Goal: Information Seeking & Learning: Learn about a topic

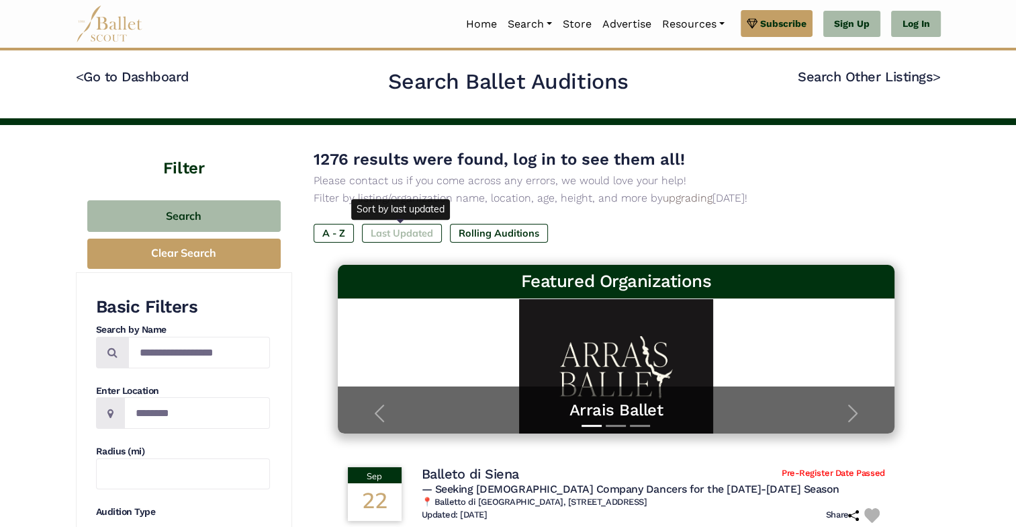
click at [395, 229] on label "Last Updated" at bounding box center [402, 233] width 80 height 19
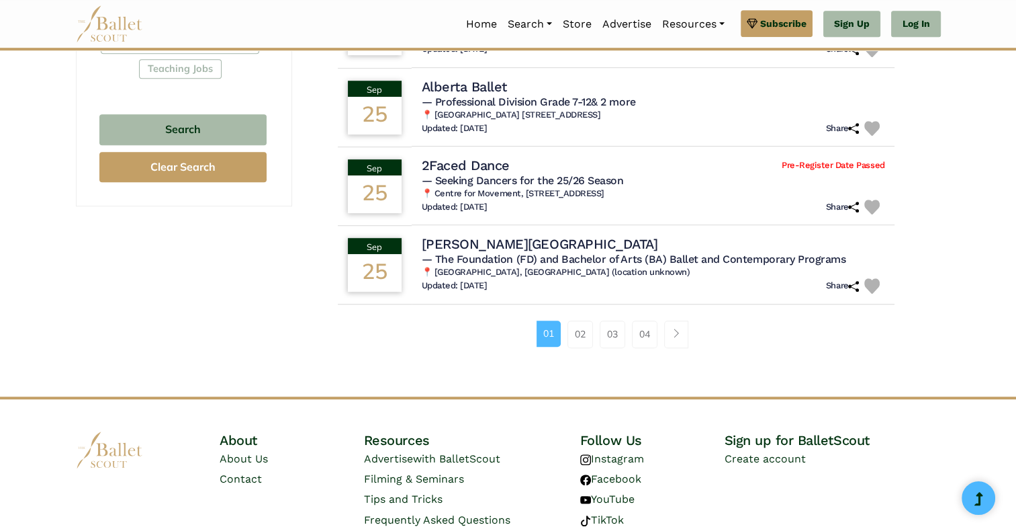
scroll to position [872, 0]
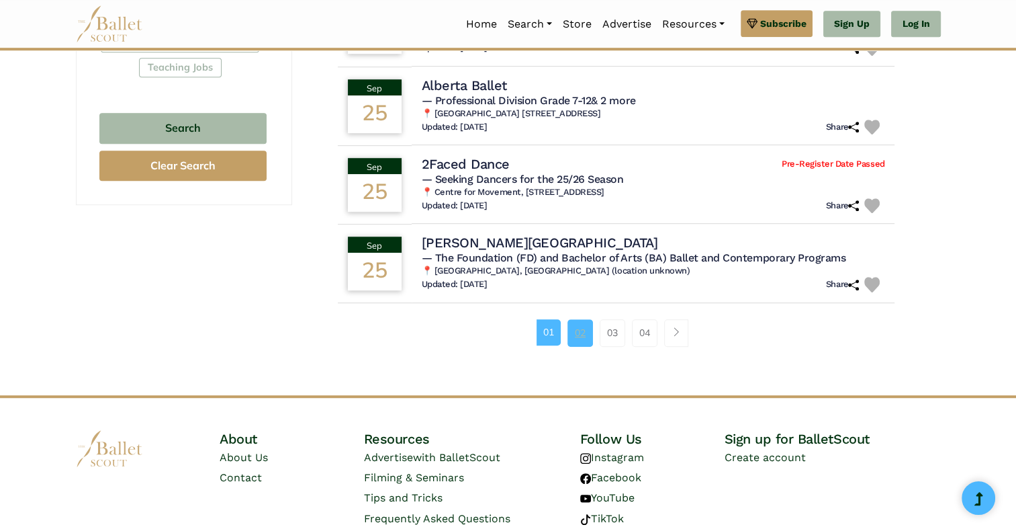
click at [584, 328] on link "02" at bounding box center [581, 332] width 26 height 27
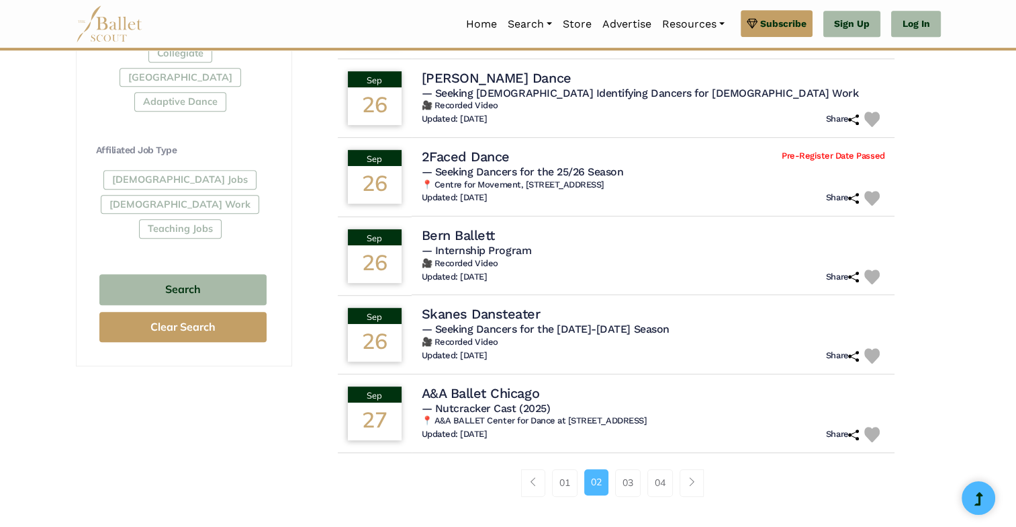
scroll to position [723, 0]
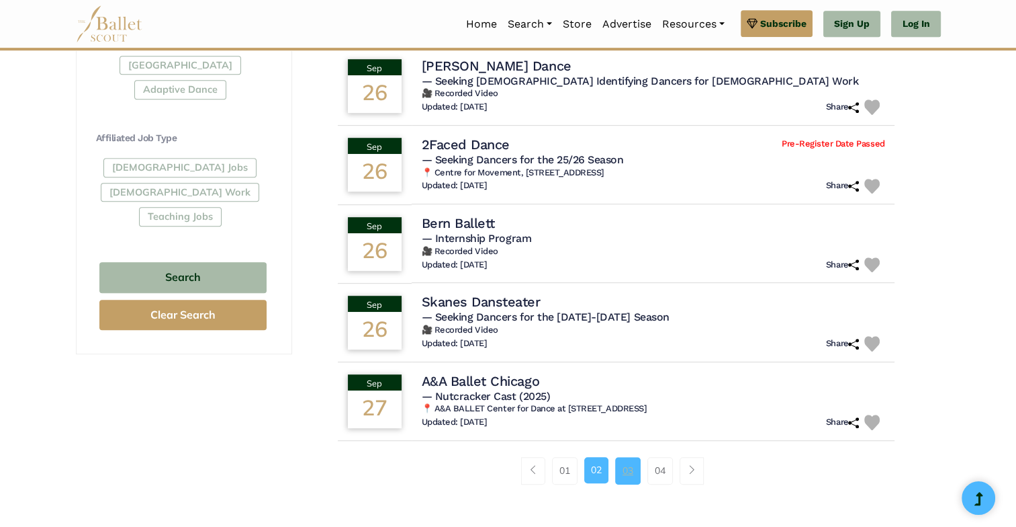
click at [625, 480] on link "03" at bounding box center [628, 470] width 26 height 27
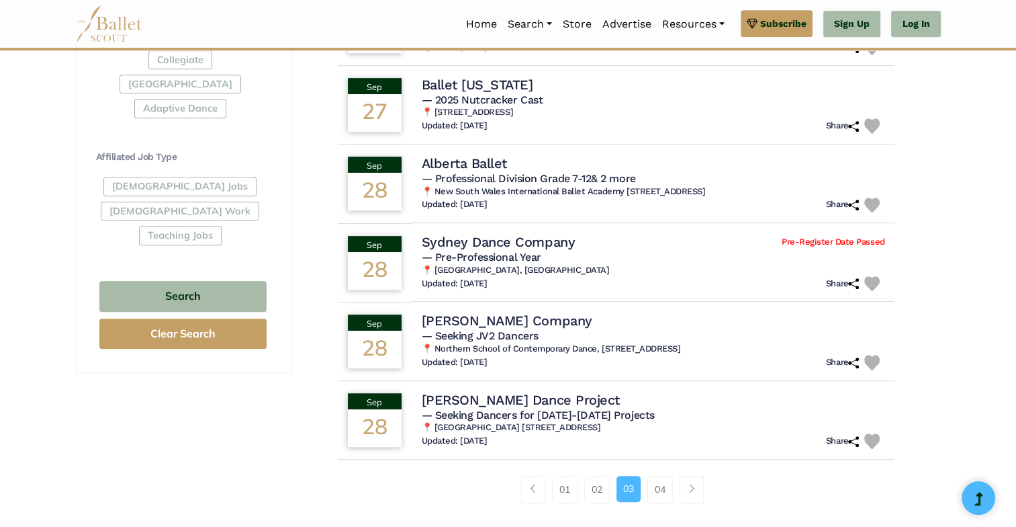
scroll to position [717, 0]
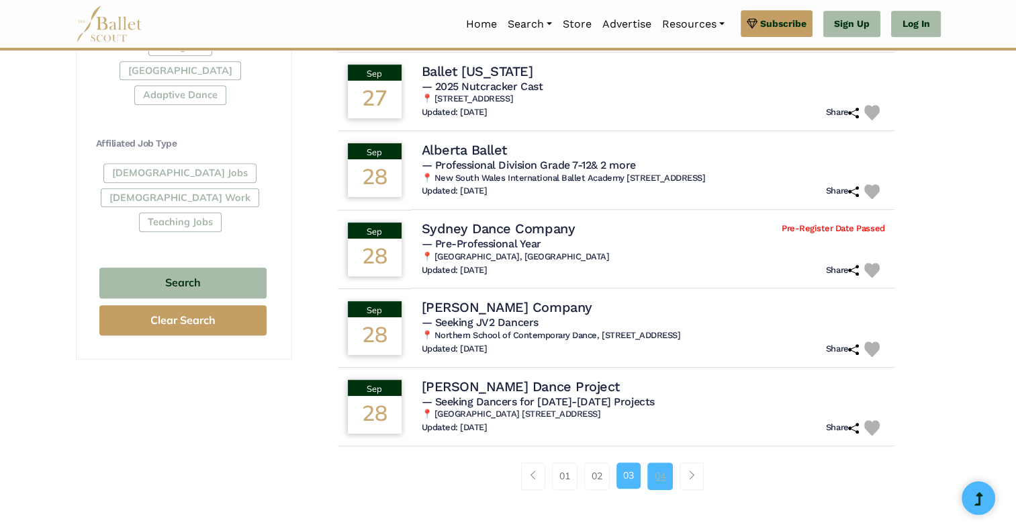
click at [672, 472] on link "04" at bounding box center [661, 475] width 26 height 27
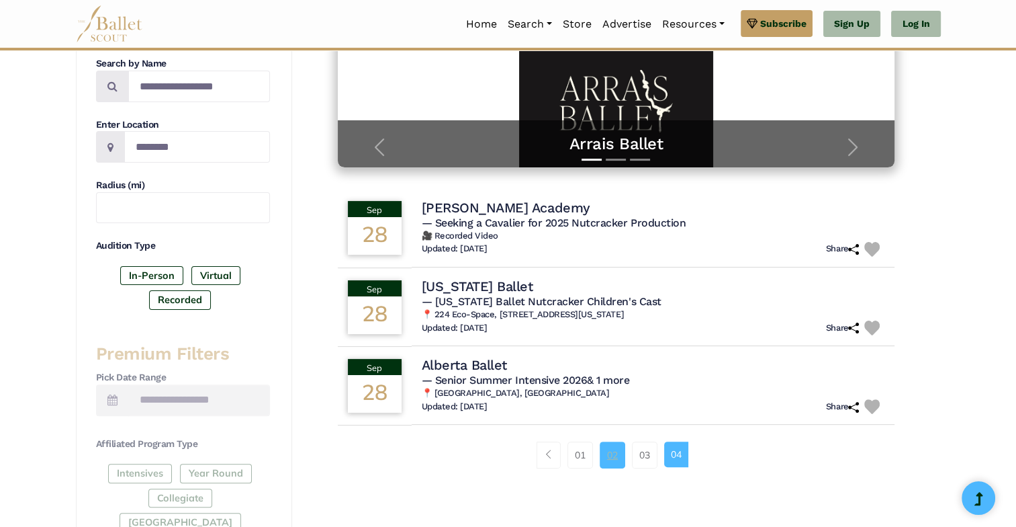
scroll to position [261, 0]
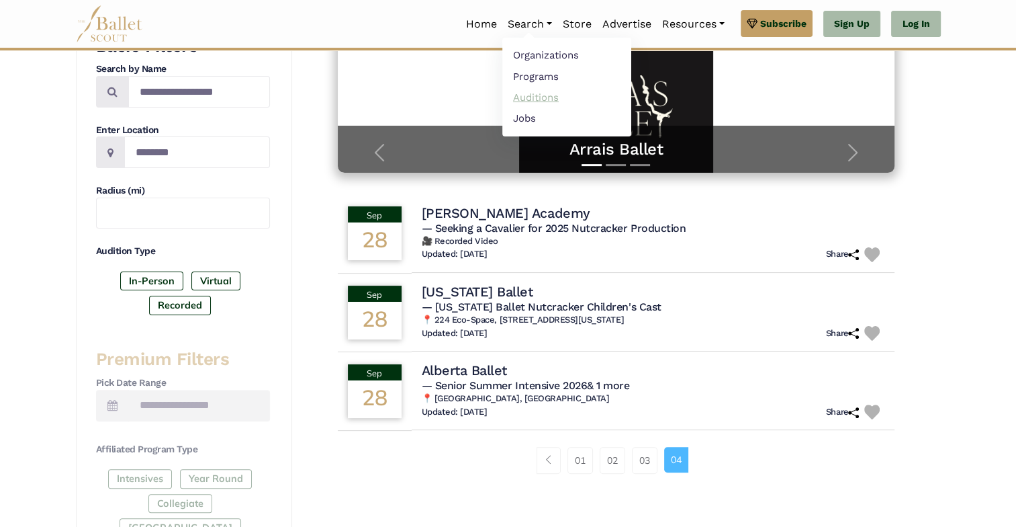
click at [542, 99] on link "Auditions" at bounding box center [566, 97] width 129 height 21
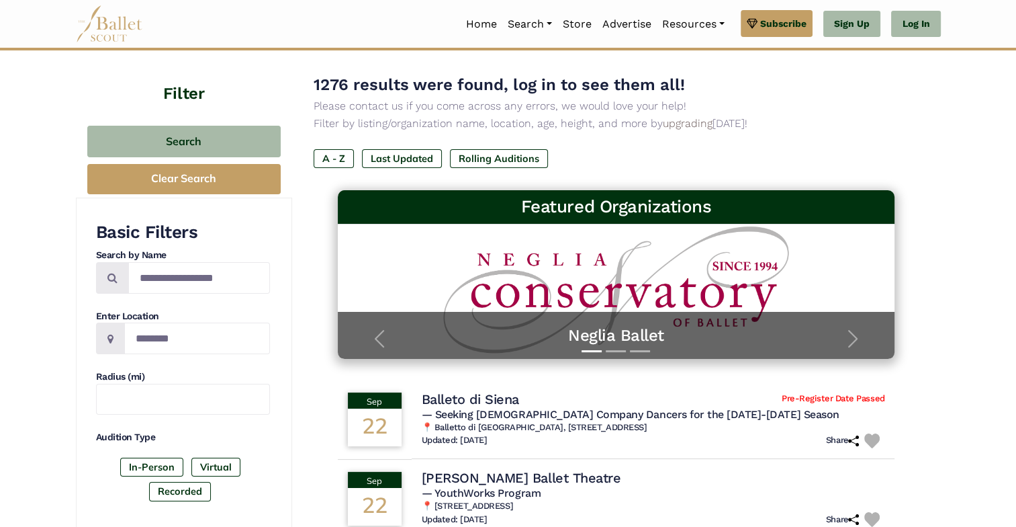
scroll to position [75, 0]
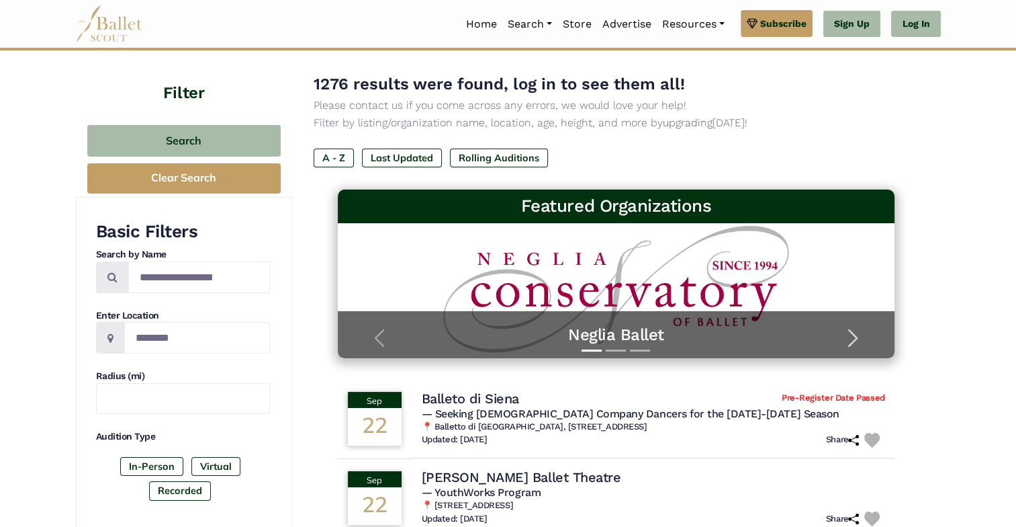
click at [846, 333] on span "button" at bounding box center [852, 337] width 21 height 21
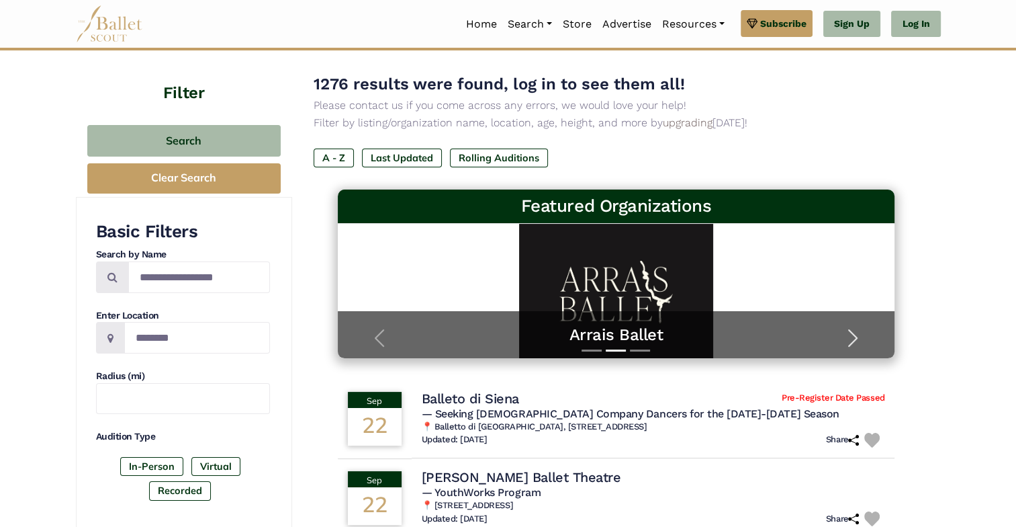
click at [846, 333] on span "button" at bounding box center [852, 337] width 21 height 21
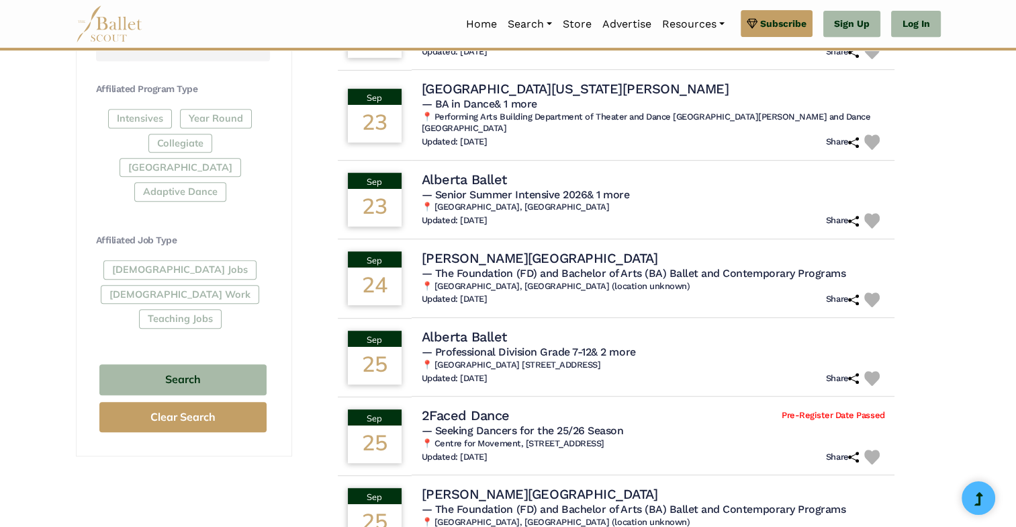
scroll to position [623, 0]
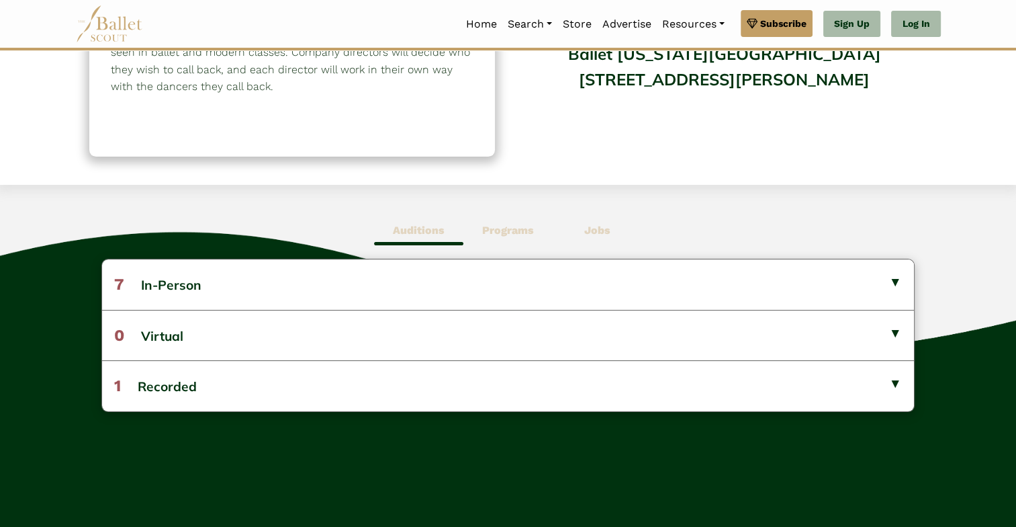
scroll to position [252, 0]
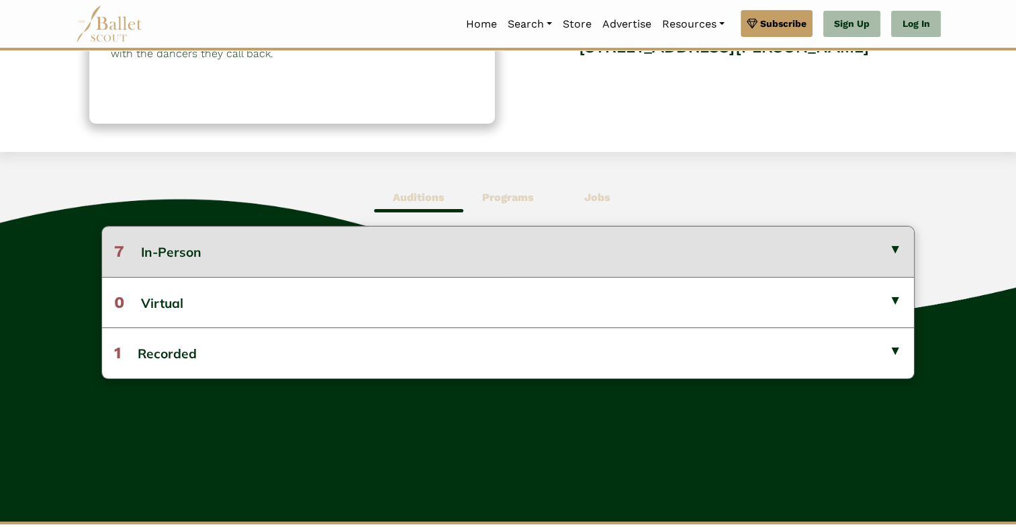
click at [498, 246] on button "7 In-Person" at bounding box center [507, 251] width 811 height 50
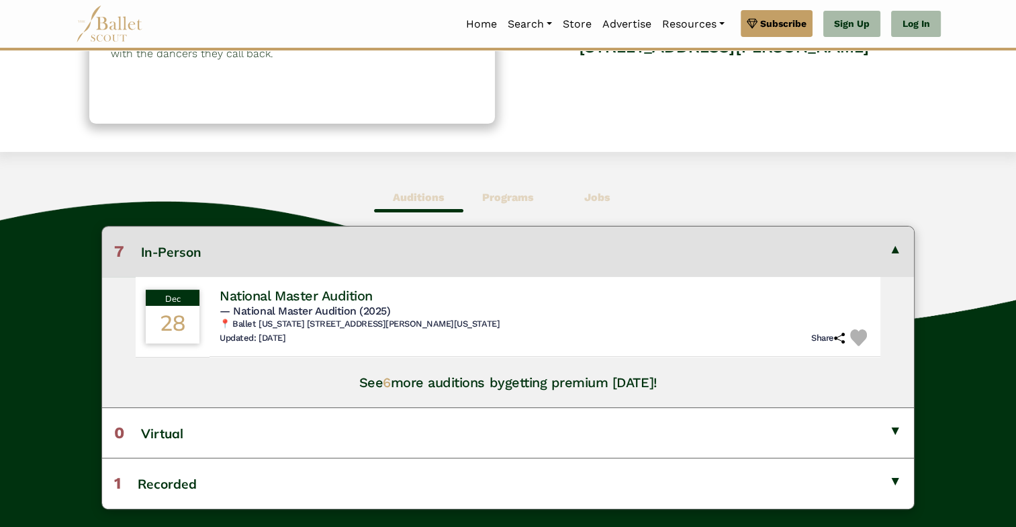
drag, startPoint x: 498, startPoint y: 246, endPoint x: 455, endPoint y: 193, distance: 67.9
click at [455, 193] on span "Auditions" at bounding box center [418, 197] width 89 height 31
click at [486, 199] on b "Programs" at bounding box center [508, 197] width 52 height 13
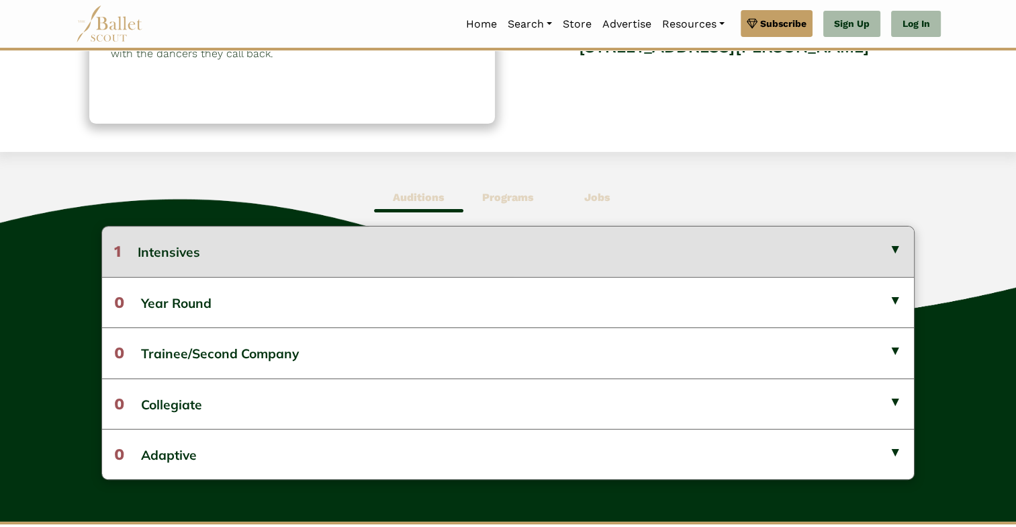
click at [490, 248] on button "1 Intensives" at bounding box center [507, 251] width 811 height 50
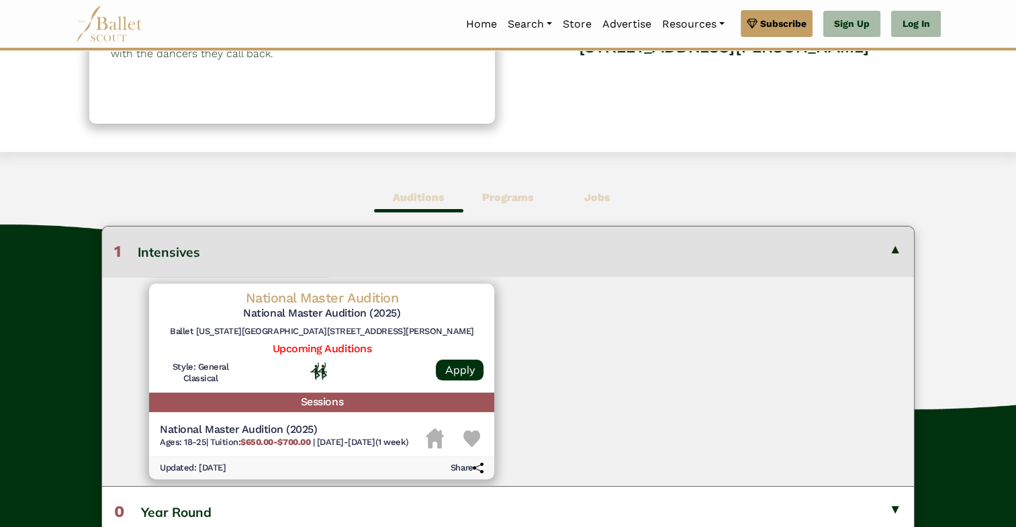
click at [490, 248] on button "1 Intensives" at bounding box center [507, 251] width 811 height 50
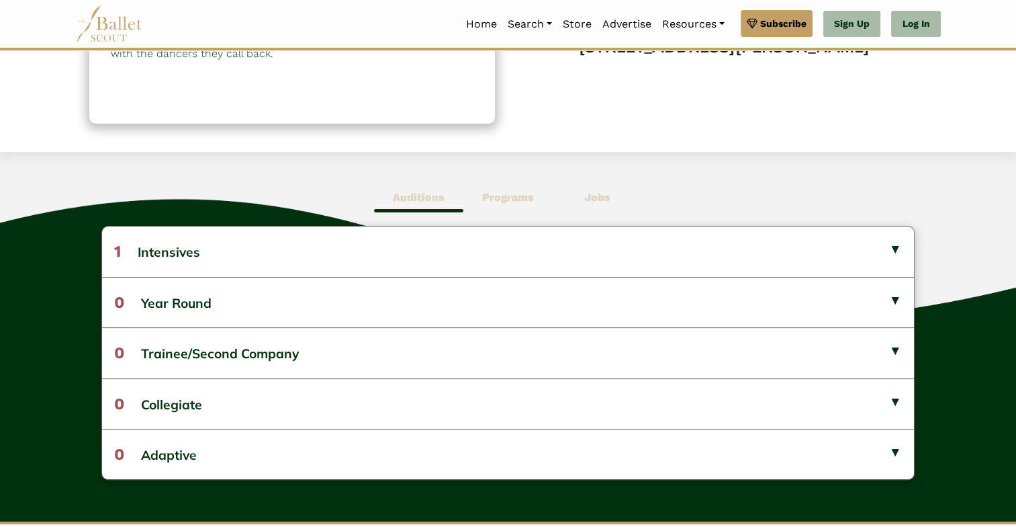
click at [612, 197] on span "Jobs" at bounding box center [597, 197] width 89 height 31
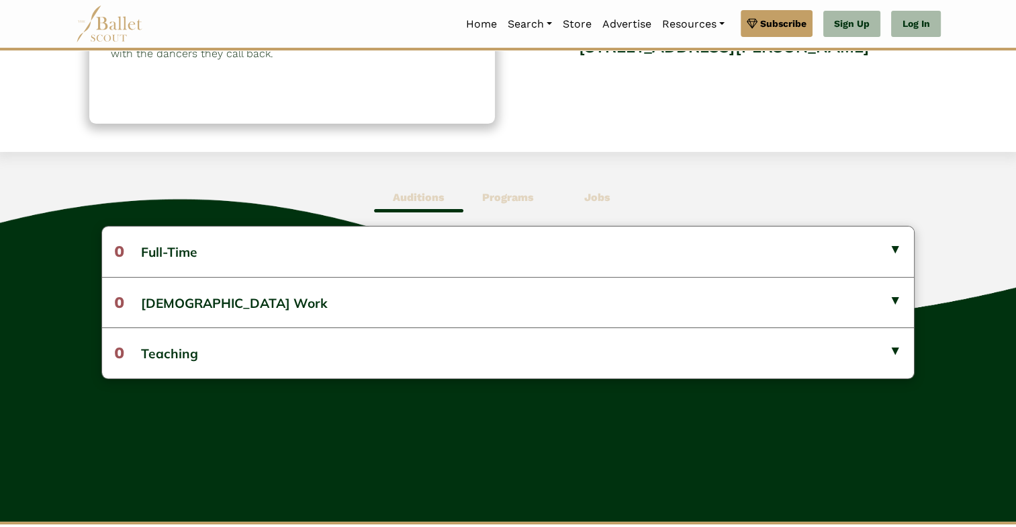
click at [547, 195] on span "Programs" at bounding box center [508, 197] width 89 height 31
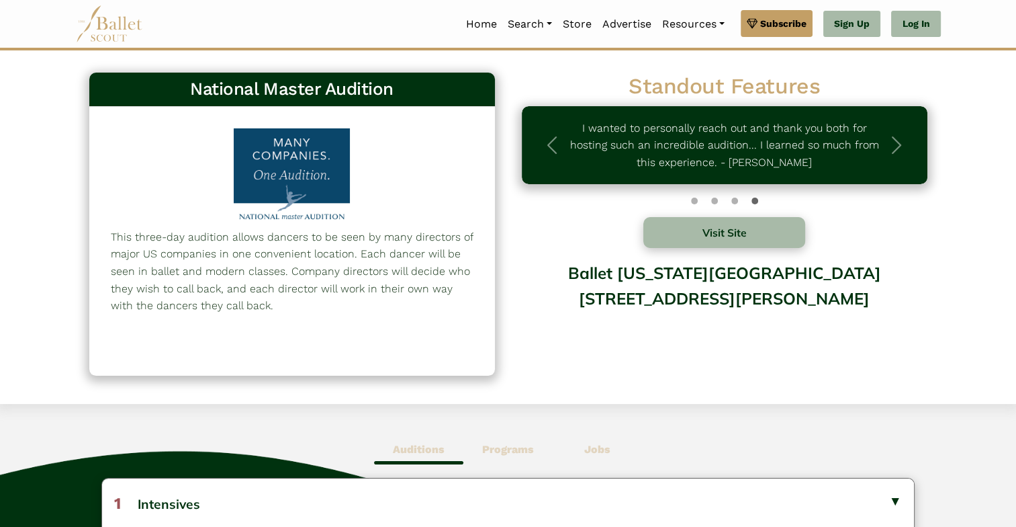
scroll to position [0, 0]
click at [704, 241] on button "Visit Site" at bounding box center [725, 232] width 163 height 31
